Goal: Task Accomplishment & Management: Manage account settings

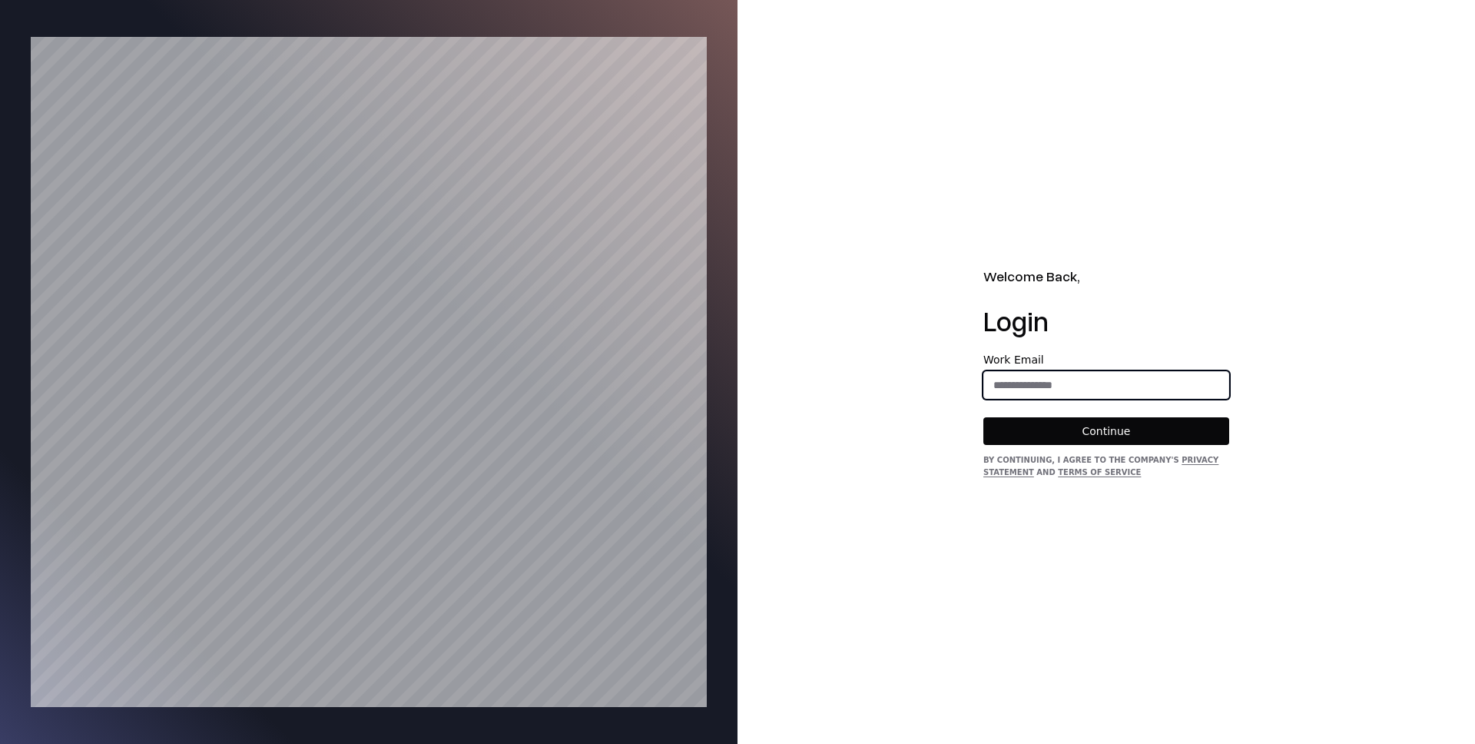
click at [1072, 388] on input "email" at bounding box center [1106, 385] width 244 height 28
type input "**********"
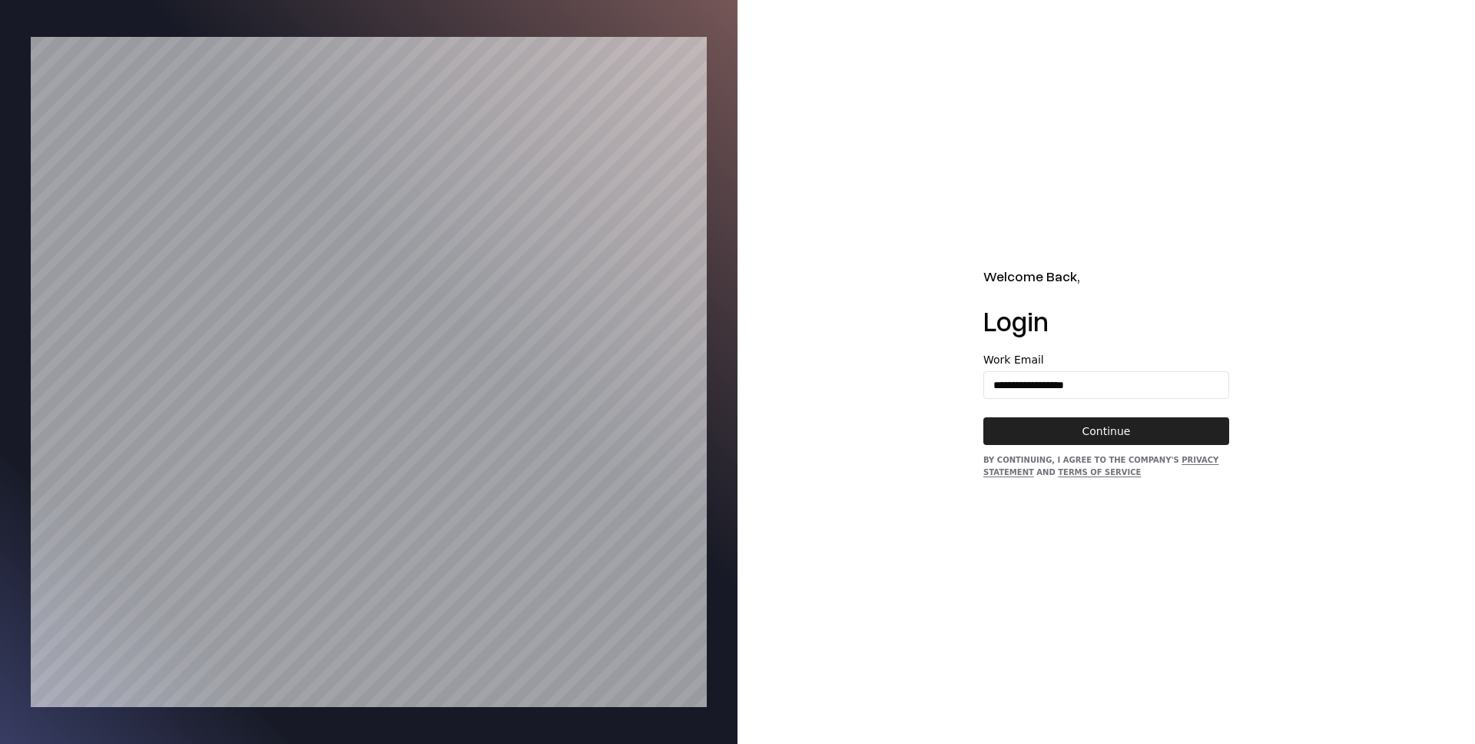
click at [1098, 425] on button "Continue" at bounding box center [1106, 431] width 246 height 28
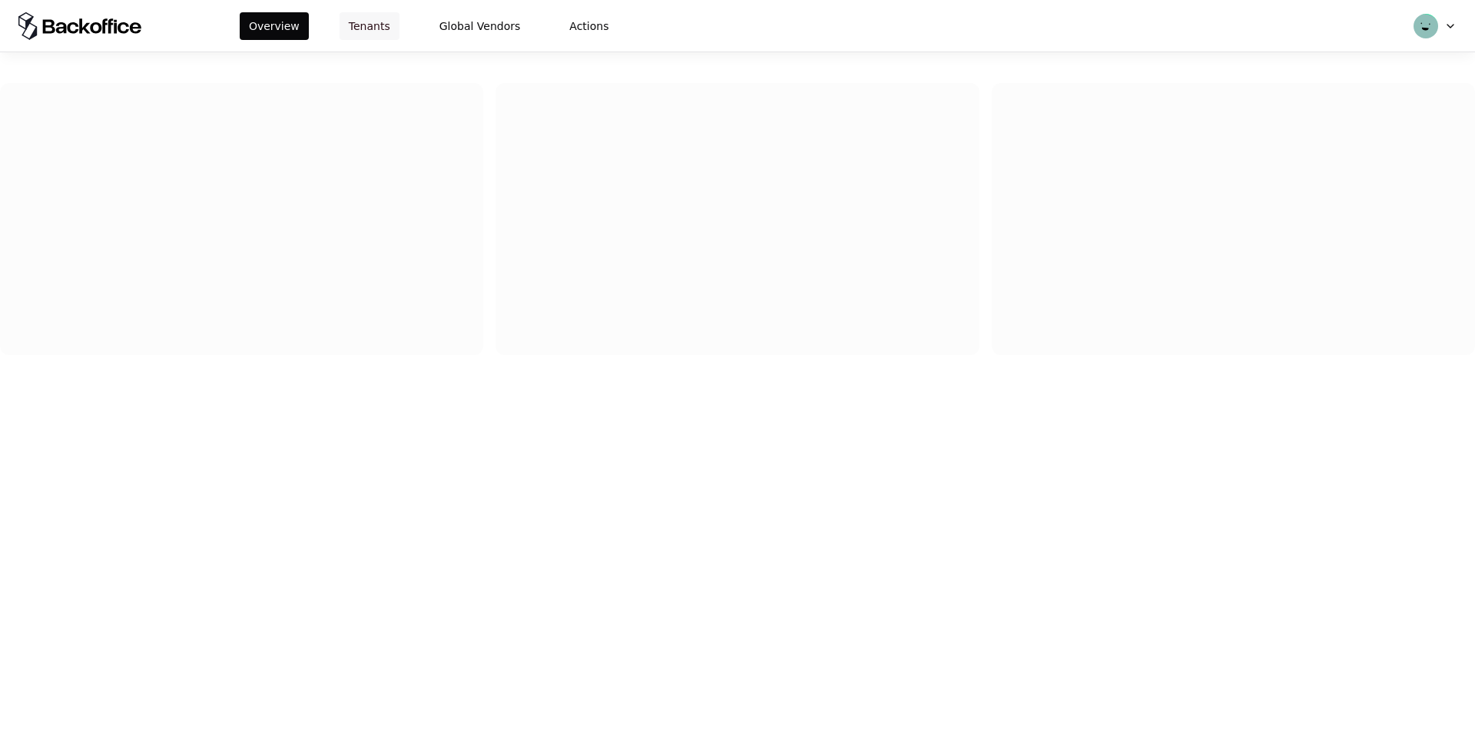
click at [367, 25] on button "Tenants" at bounding box center [370, 26] width 60 height 28
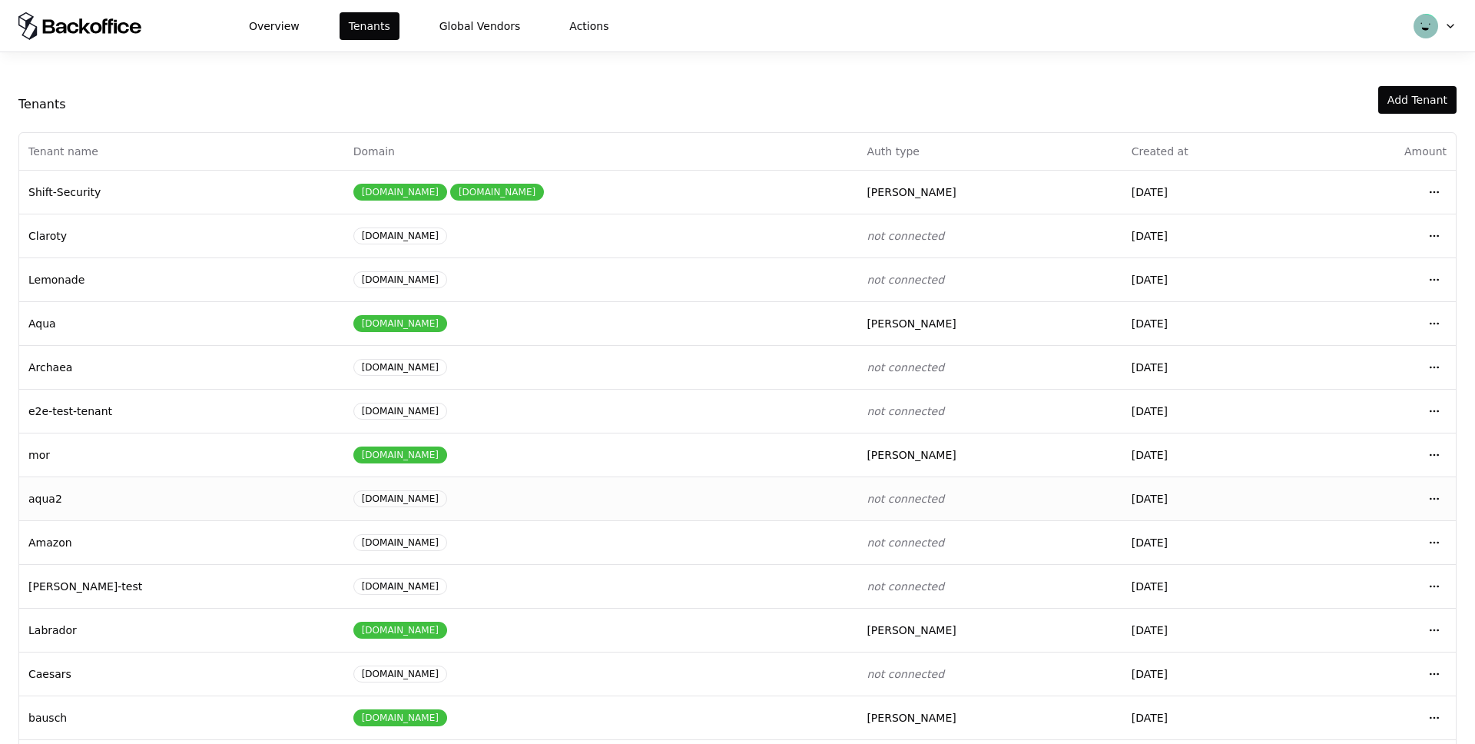
scroll to position [58, 0]
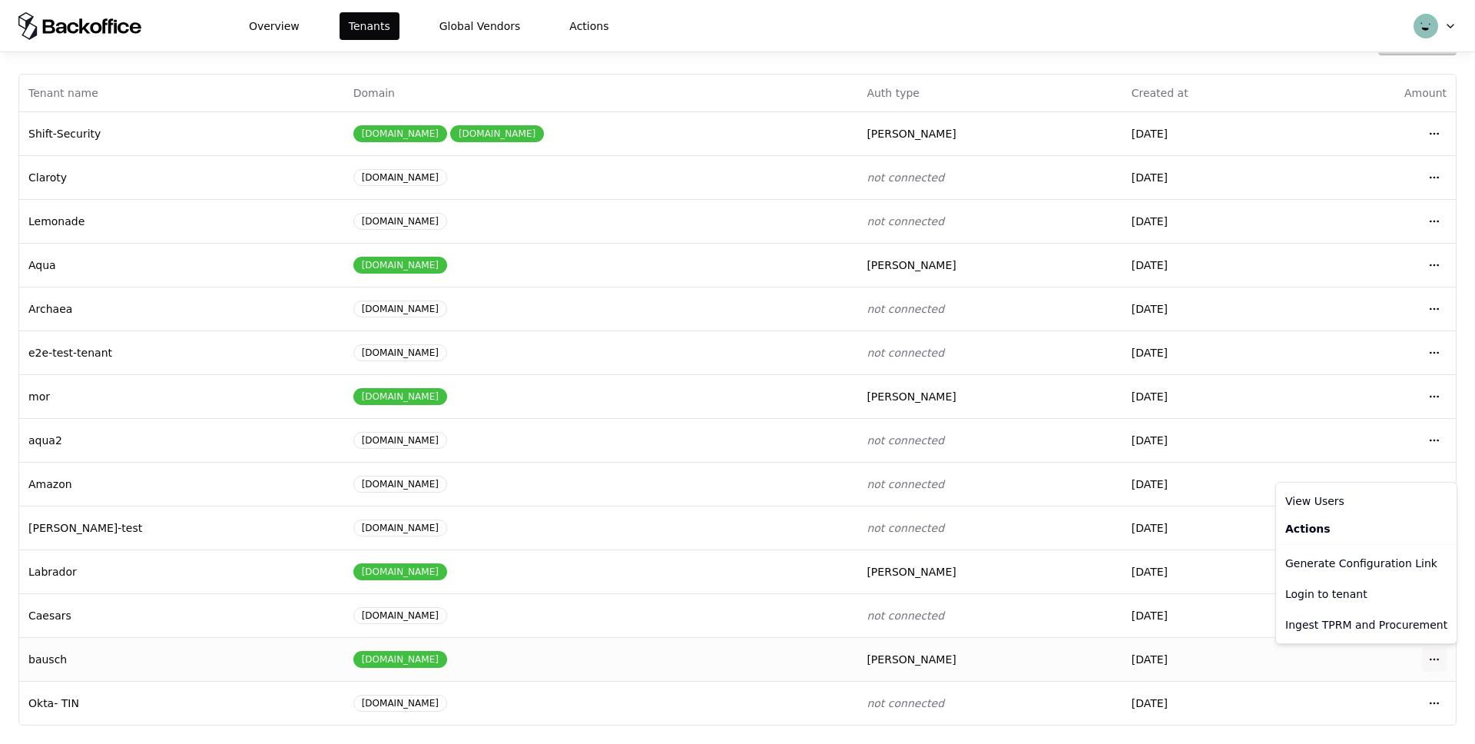
click at [1439, 662] on html "Overview Tenants Global Vendors Actions Tenants Add Tenant Tenant name Domain A…" at bounding box center [737, 372] width 1475 height 744
click at [1310, 595] on div "Login to tenant" at bounding box center [1366, 593] width 174 height 31
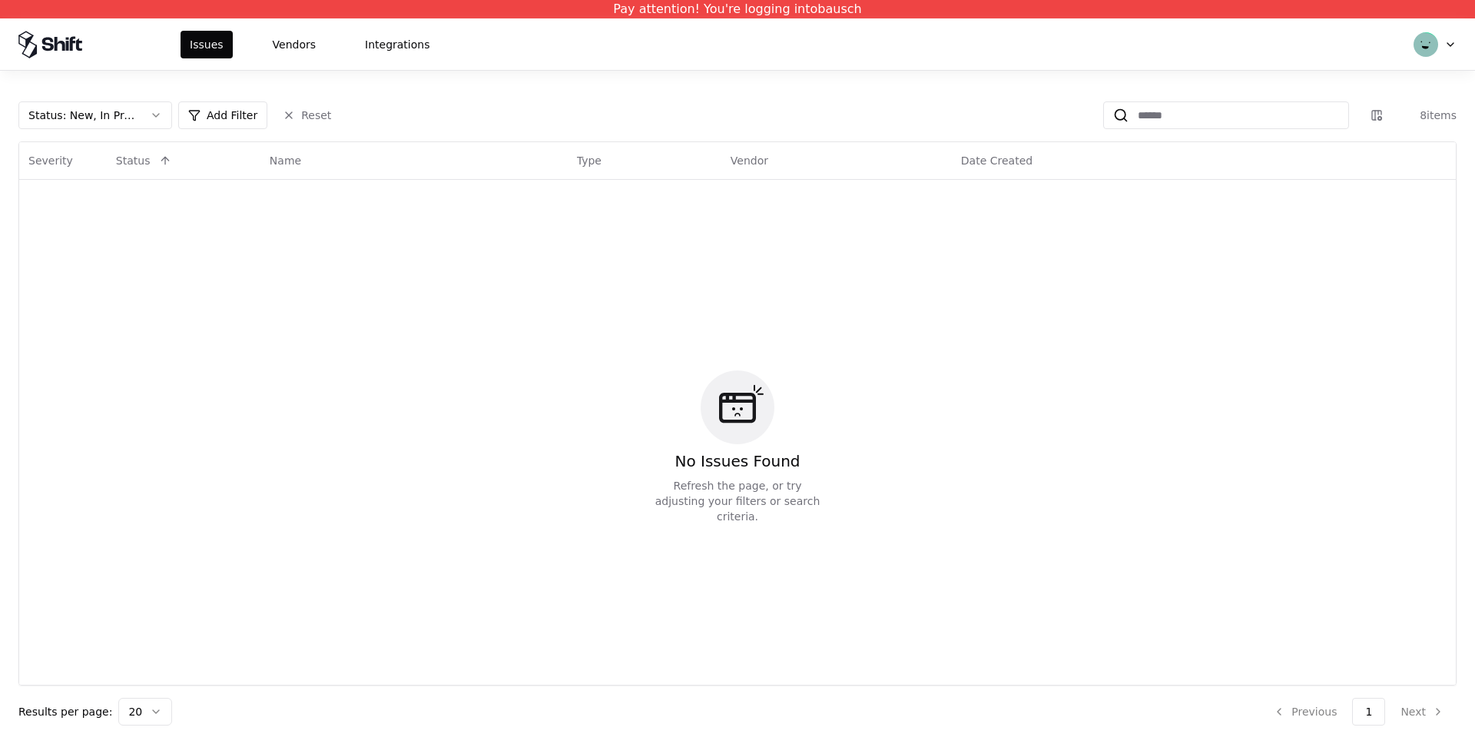
click at [151, 119] on button "Status : New, In Progress" at bounding box center [95, 115] width 154 height 28
click at [95, 272] on div "Draft" at bounding box center [95, 266] width 146 height 31
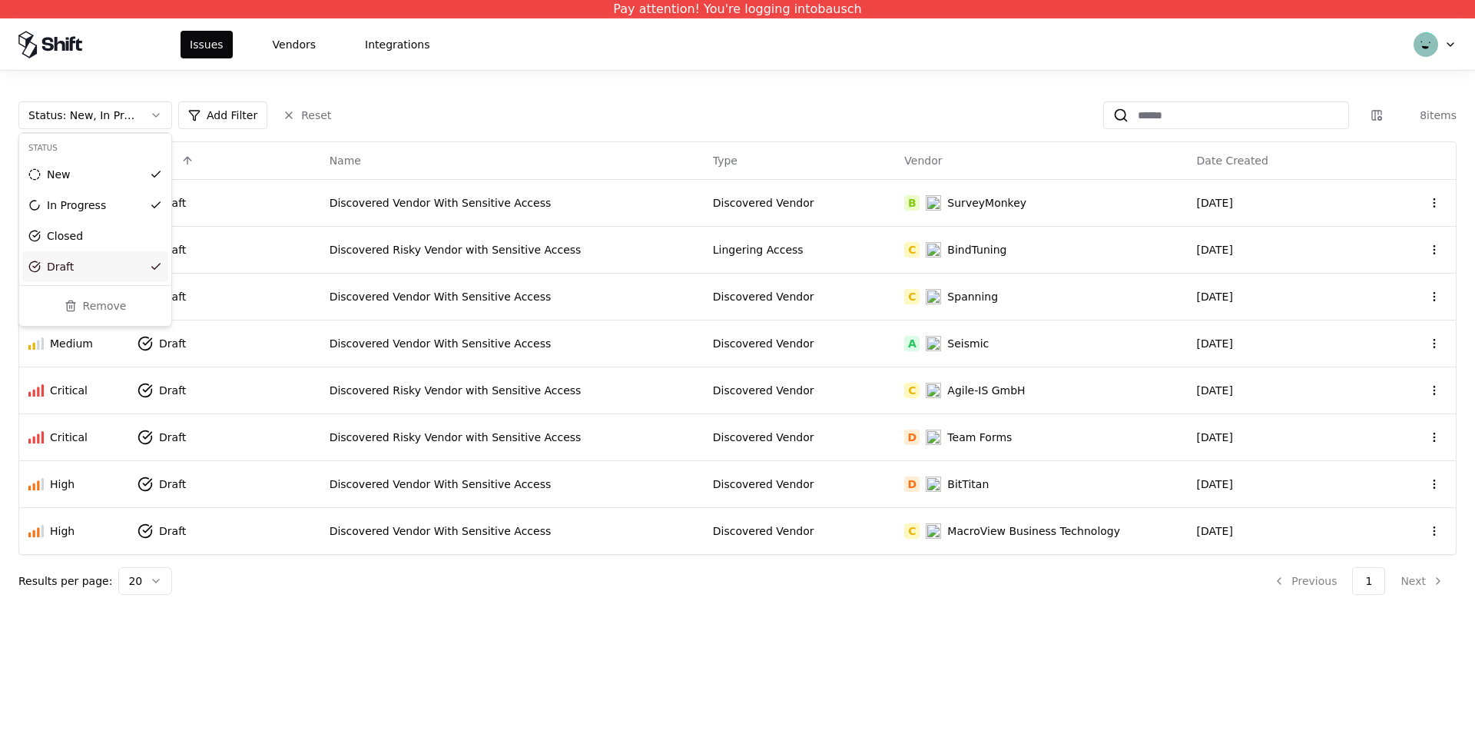
click at [400, 642] on html "Pay attention! You're logging into bausch Issues Vendors Integrations Status : …" at bounding box center [737, 372] width 1475 height 744
click at [449, 250] on div "Discovered Risky Vendor with Sensitive Access" at bounding box center [512, 249] width 365 height 15
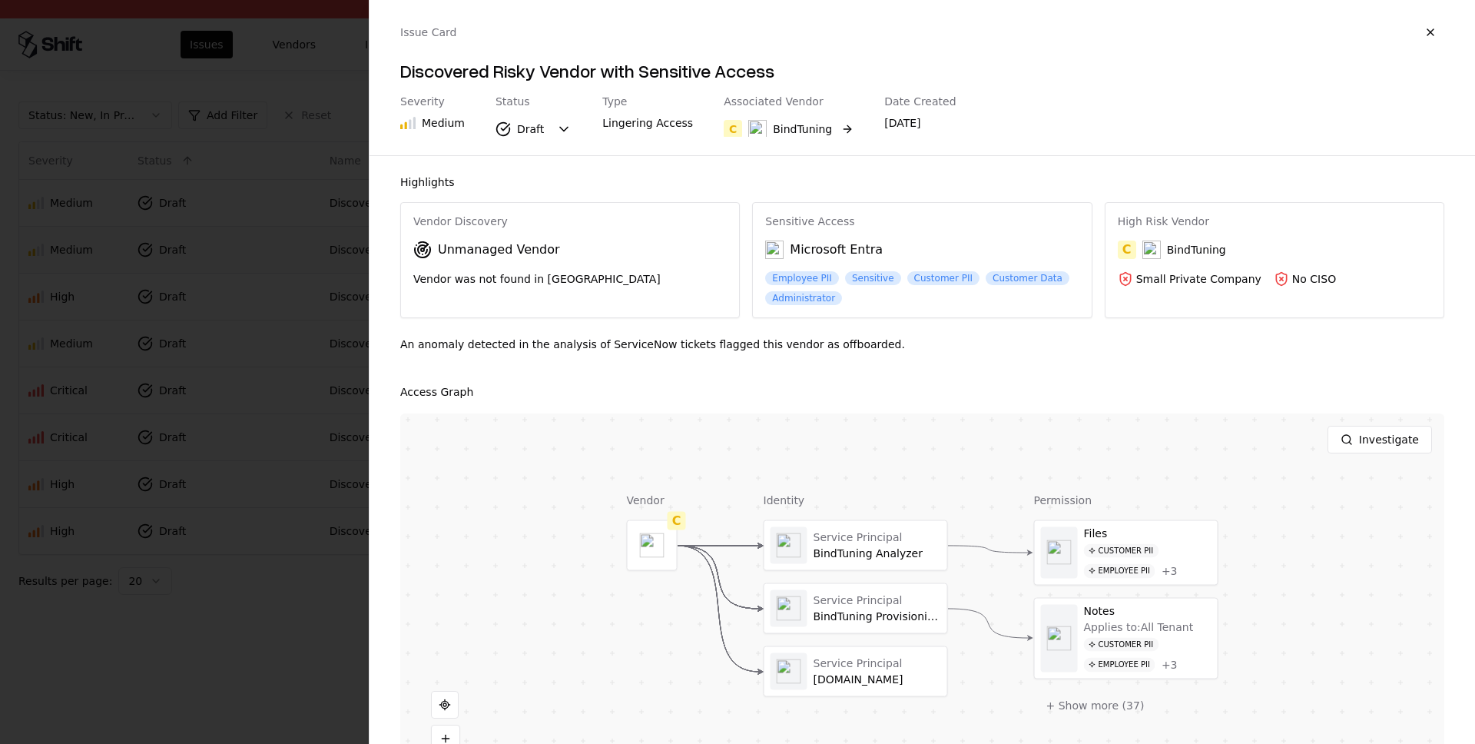
click at [783, 120] on div "BindTuning" at bounding box center [790, 129] width 84 height 18
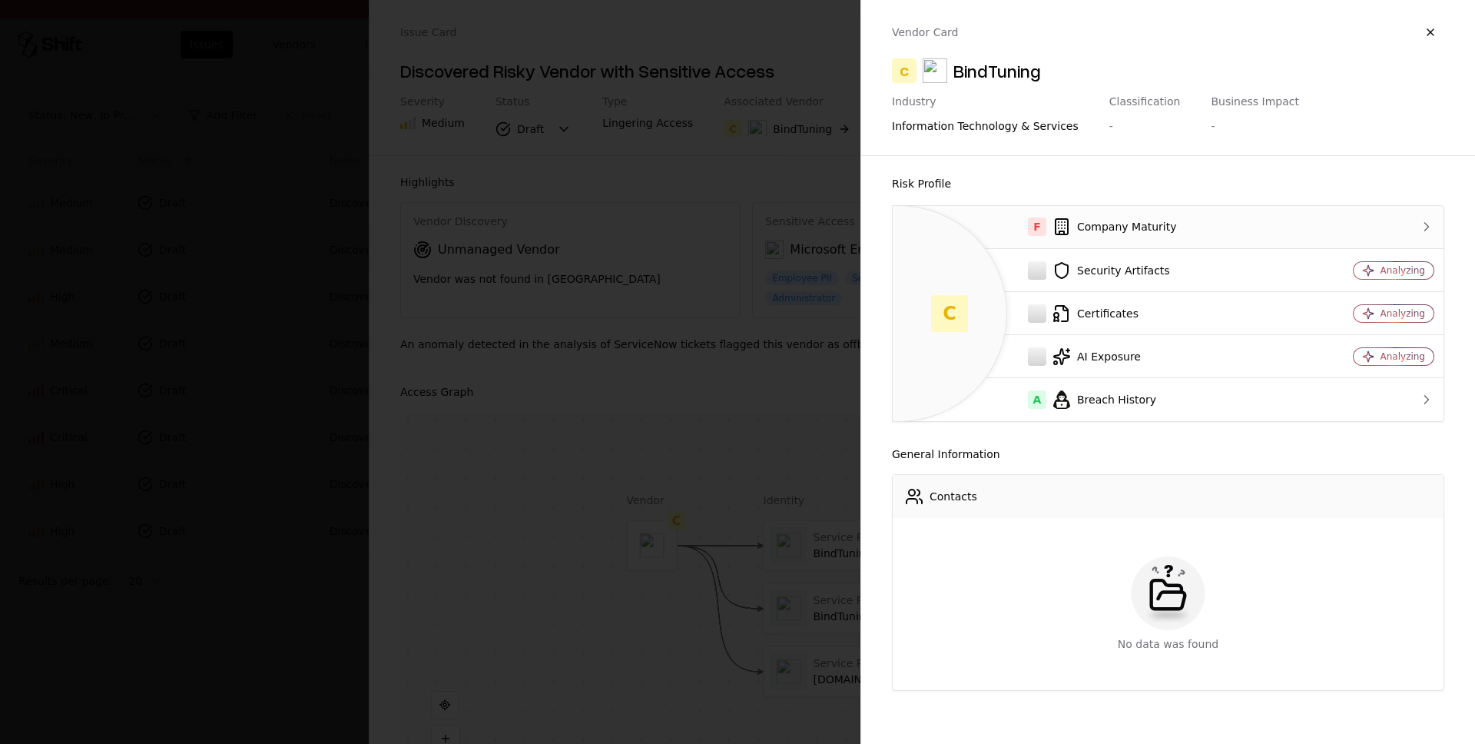
click at [1138, 223] on div "F Company Maturity" at bounding box center [1098, 226] width 387 height 18
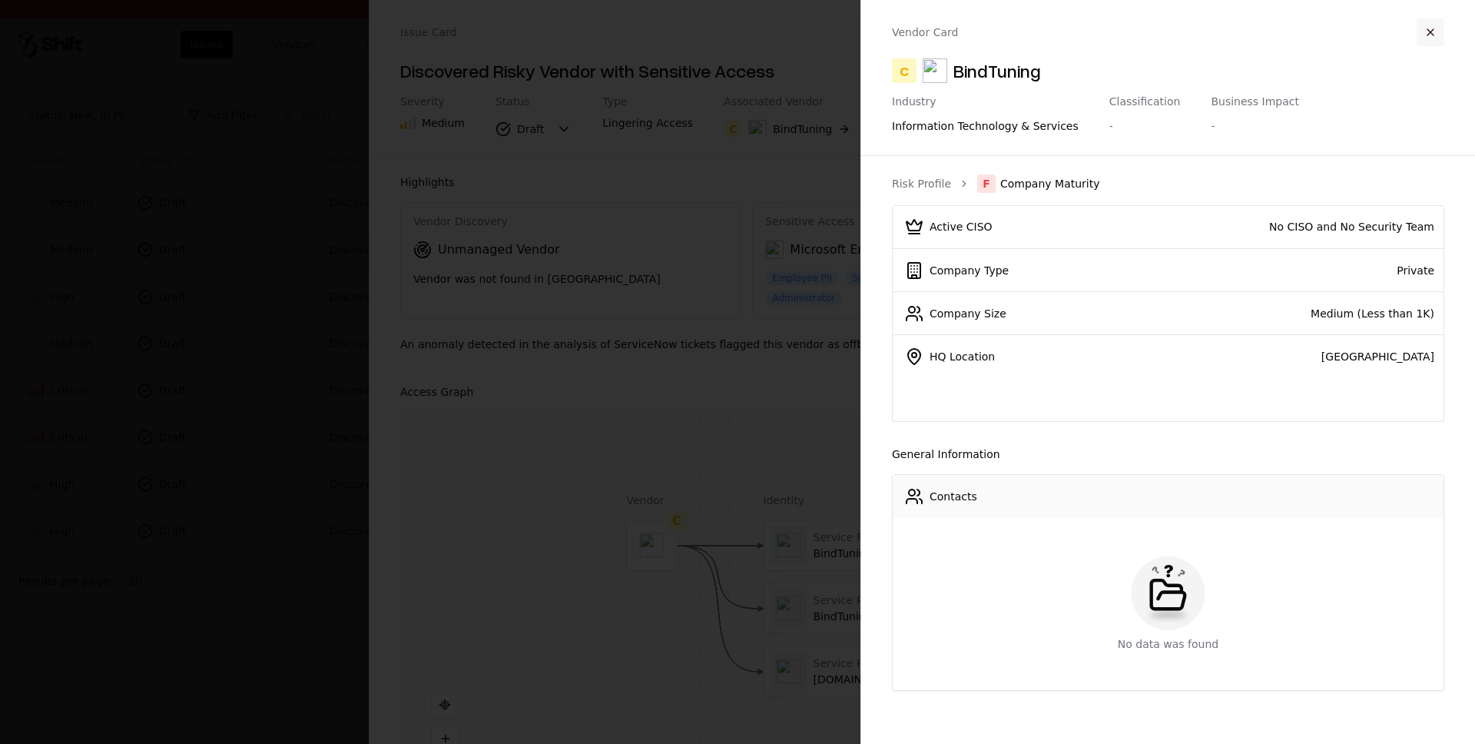
click at [1429, 26] on button "button" at bounding box center [1430, 32] width 28 height 28
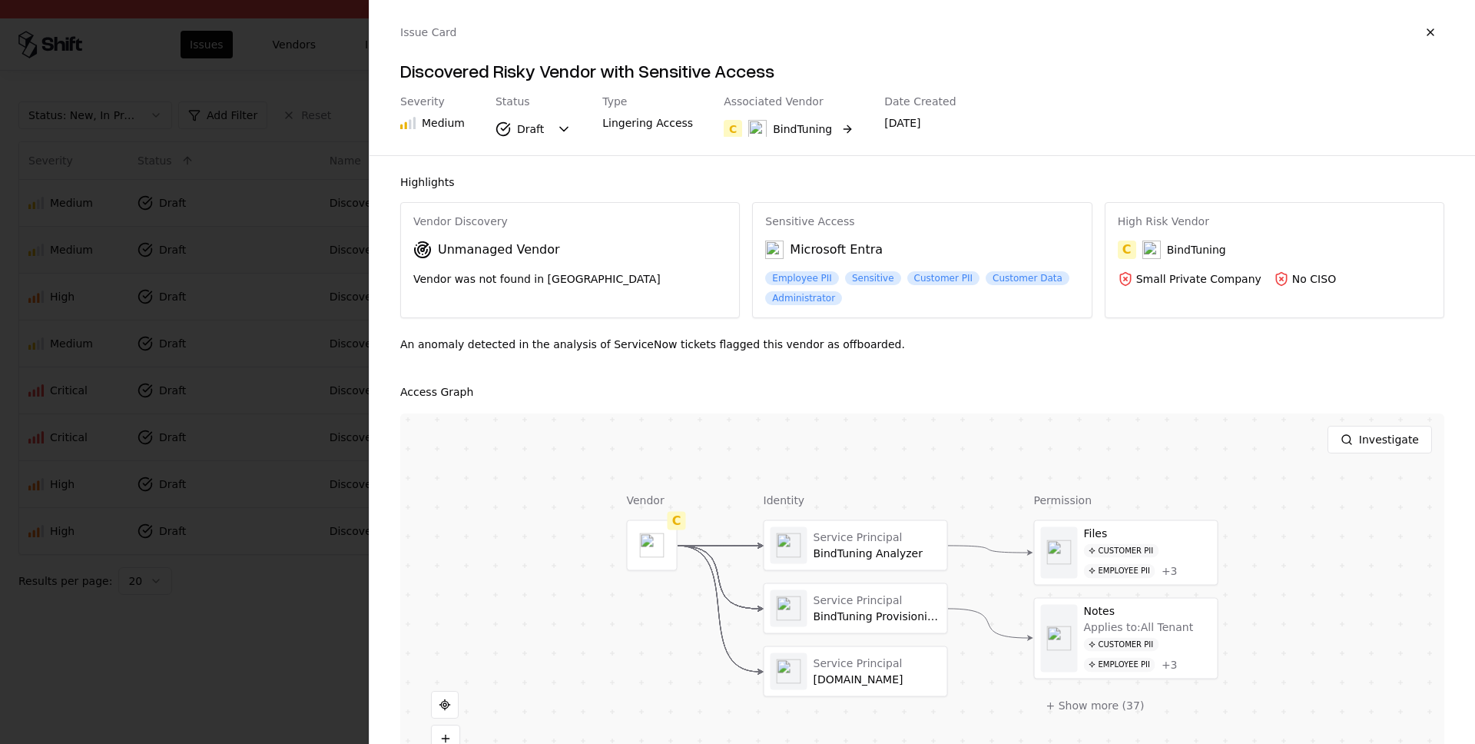
click at [803, 131] on div "BindTuning" at bounding box center [802, 128] width 59 height 15
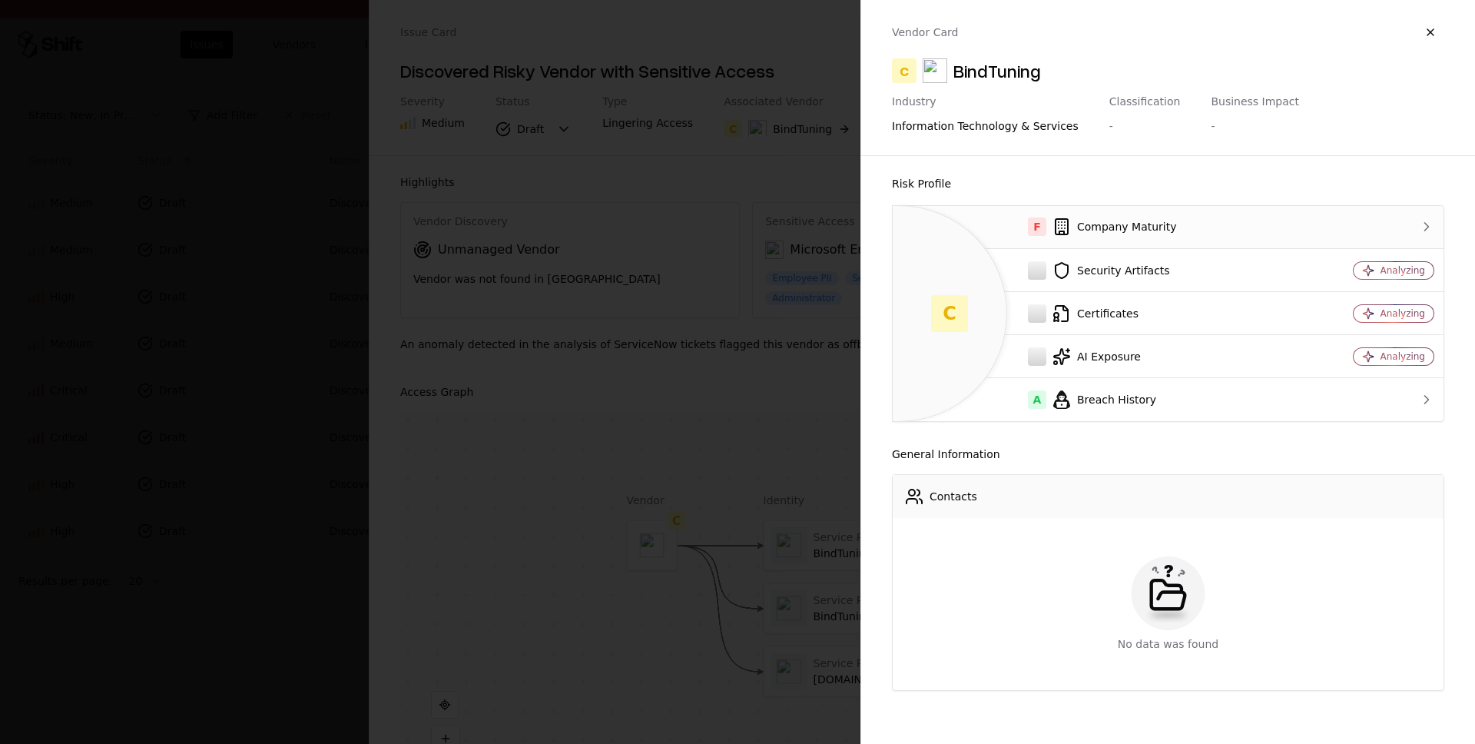
click at [1089, 224] on div "F Company Maturity" at bounding box center [1098, 226] width 387 height 18
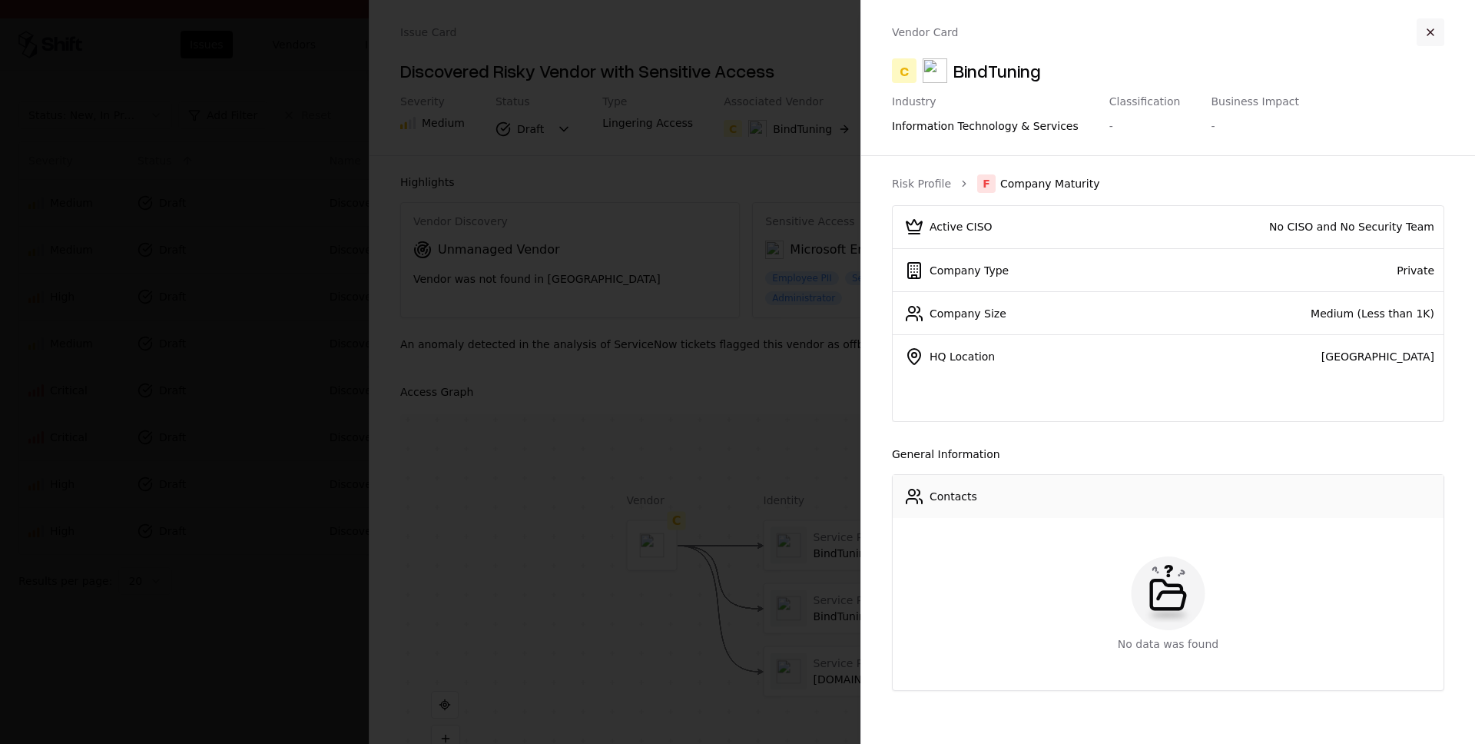
click at [1420, 35] on button "button" at bounding box center [1430, 32] width 28 height 28
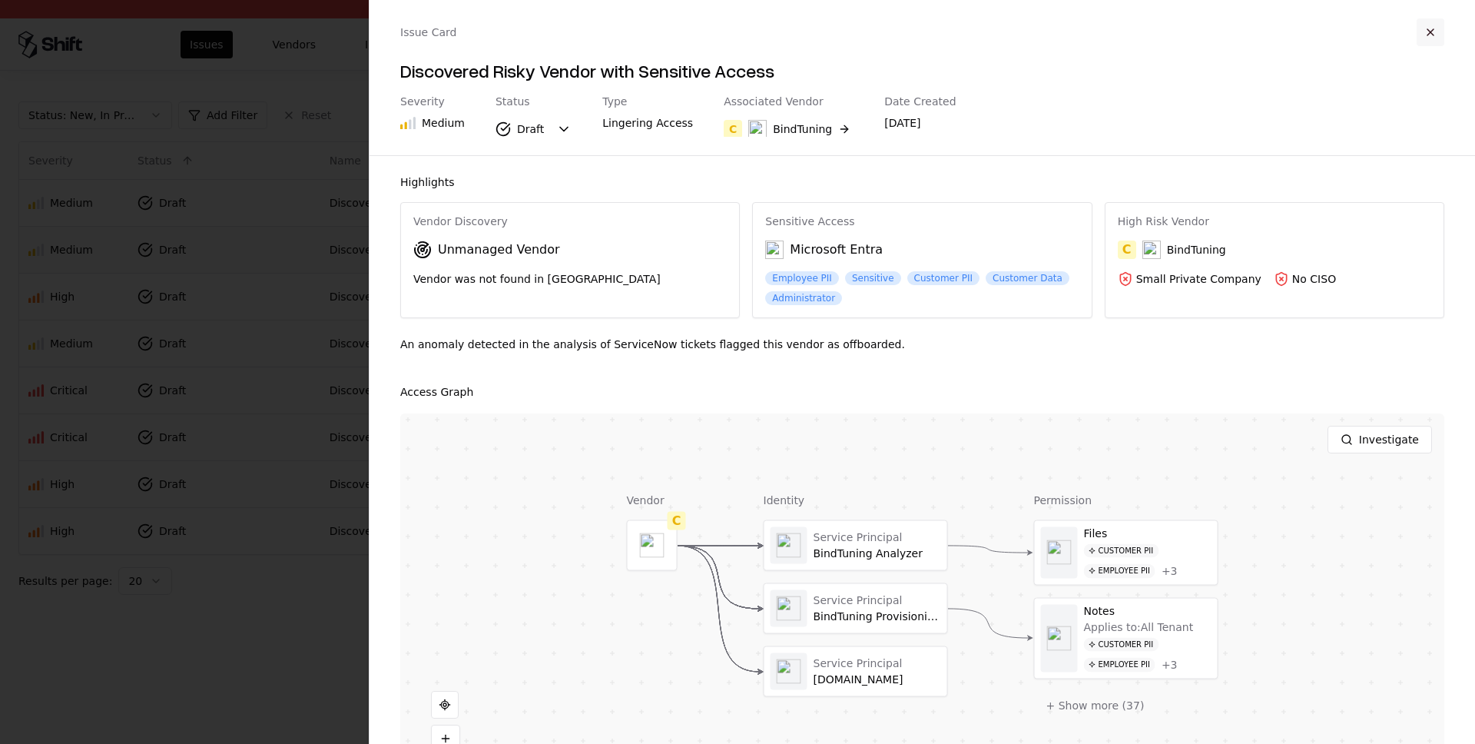
click at [1438, 35] on button "button" at bounding box center [1430, 32] width 28 height 28
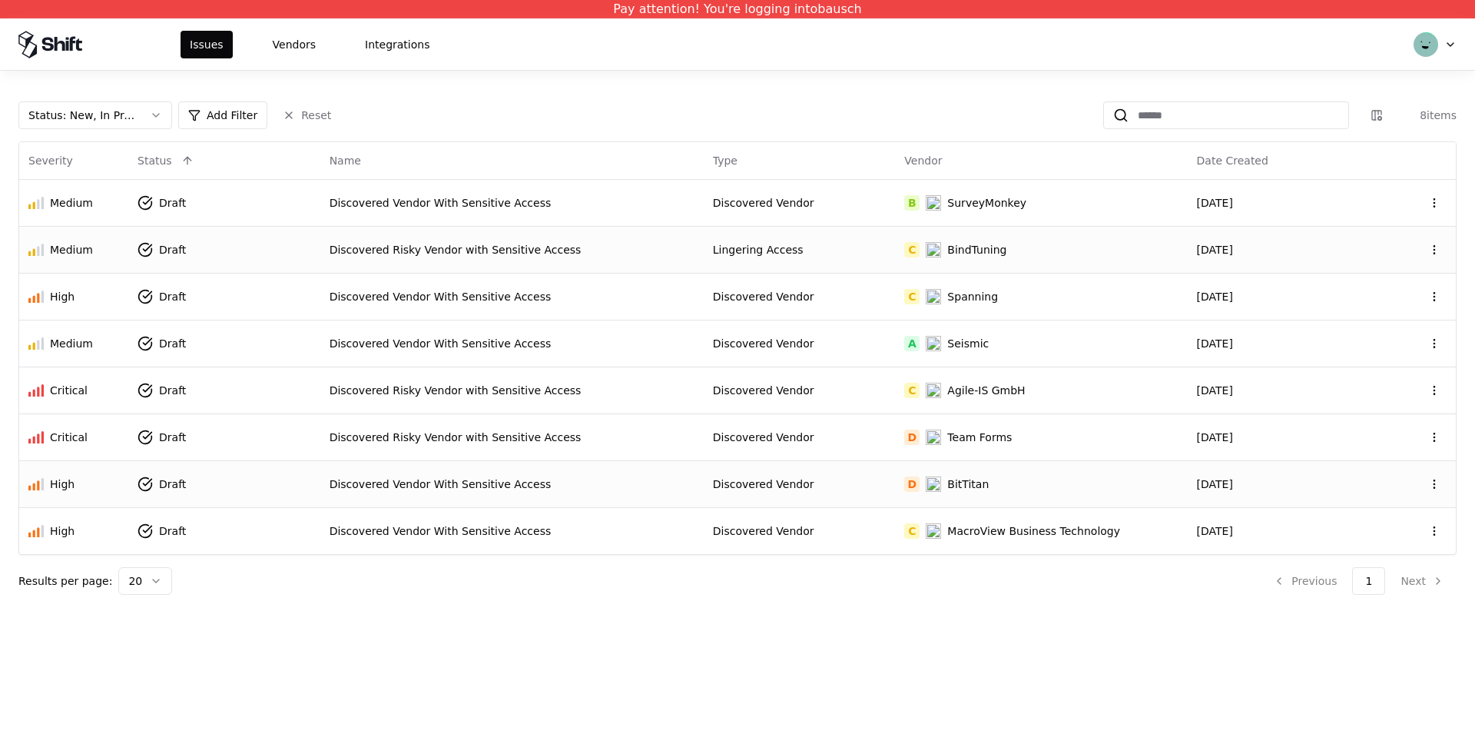
click at [534, 493] on td "Discovered Vendor With Sensitive Access" at bounding box center [511, 483] width 383 height 47
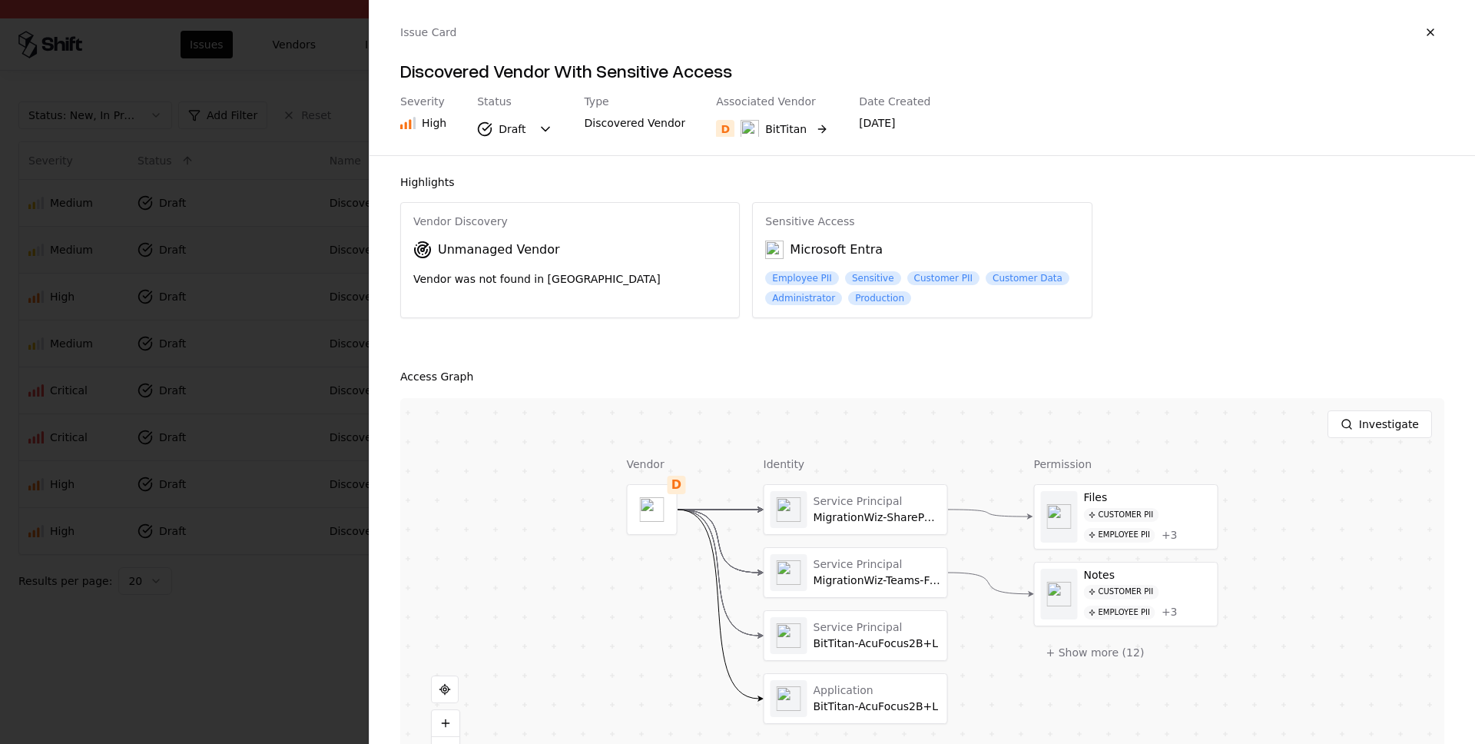
click at [772, 130] on div "BitTitan" at bounding box center [785, 128] width 41 height 15
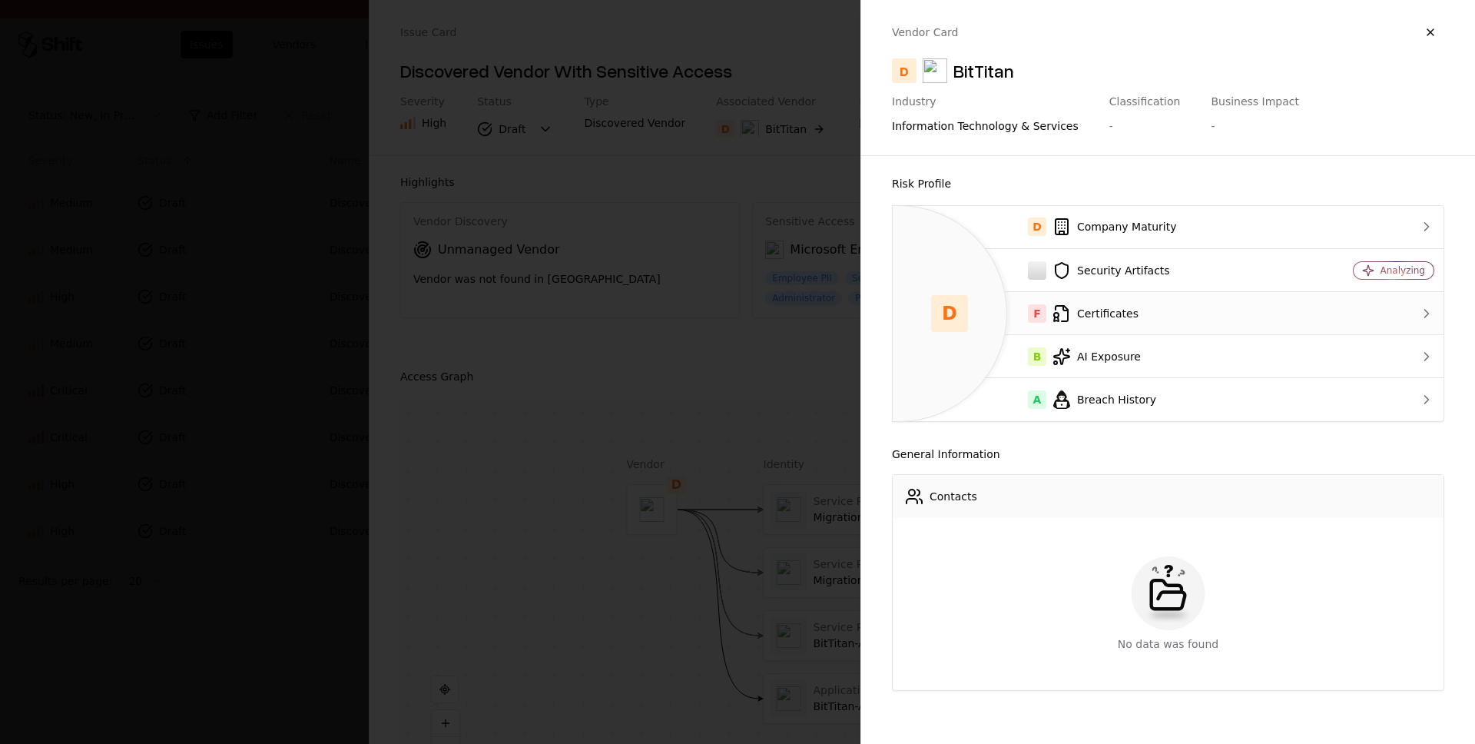
click at [1140, 315] on div "F Certificates" at bounding box center [1098, 313] width 387 height 18
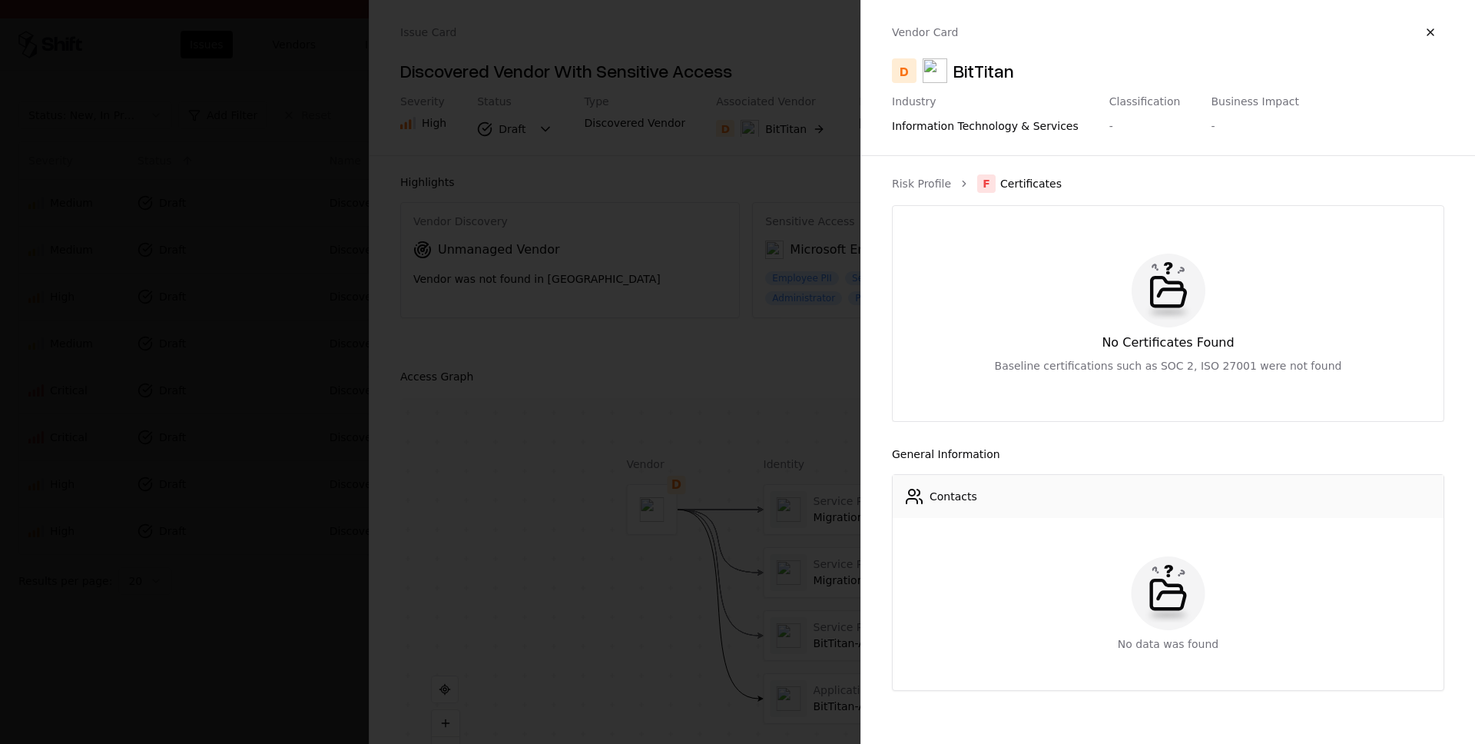
click at [1434, 35] on button "button" at bounding box center [1430, 32] width 28 height 28
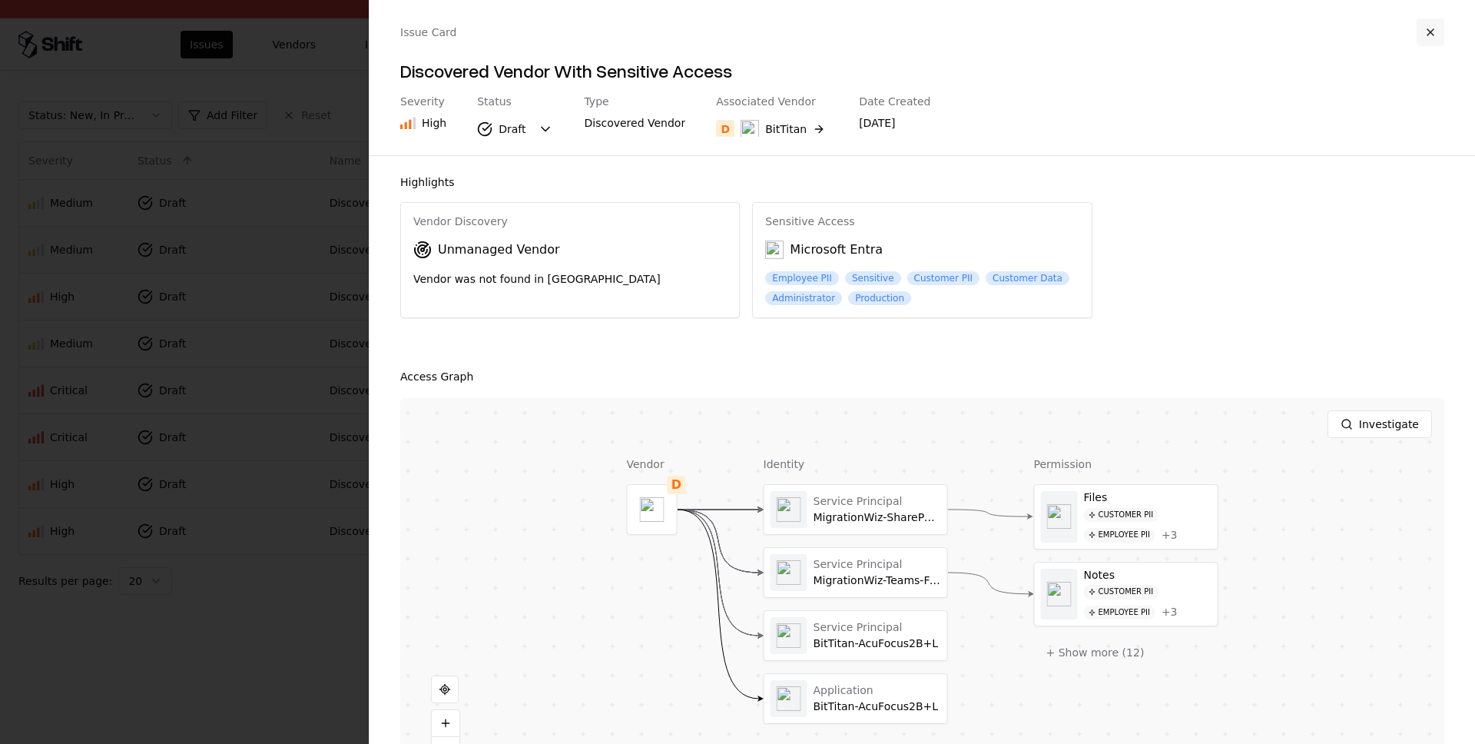
click at [1427, 29] on button "button" at bounding box center [1430, 32] width 28 height 28
